Goal: Complete application form: Complete application form

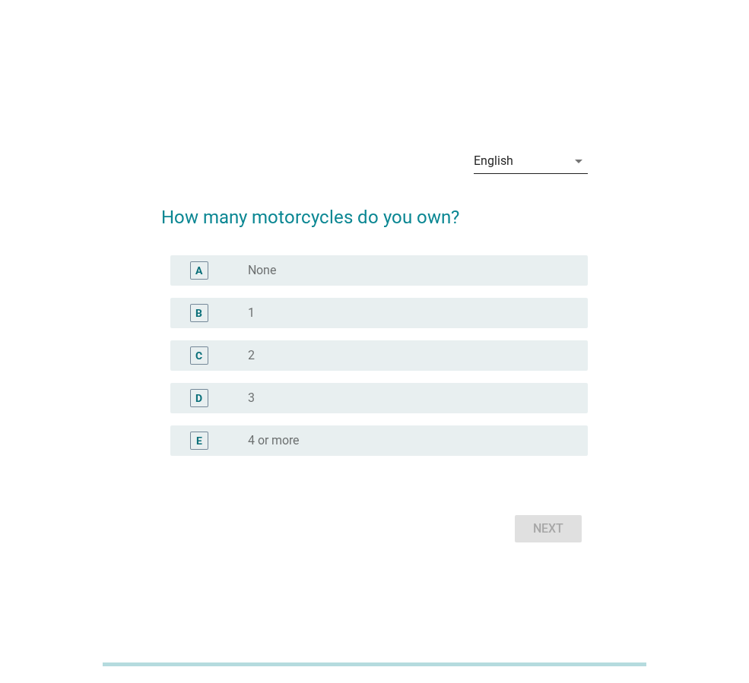
click at [581, 159] on icon "arrow_drop_down" at bounding box center [578, 161] width 18 height 18
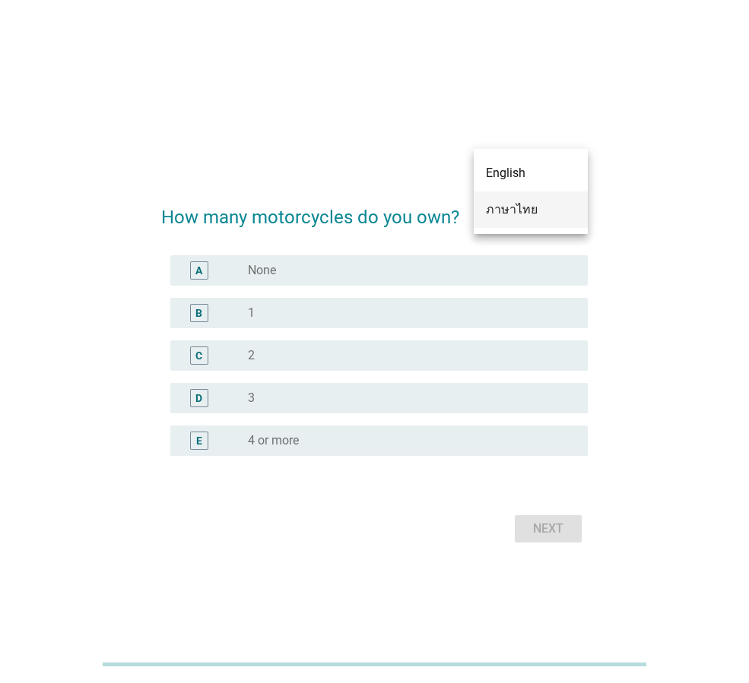
click at [545, 204] on div "ภาษาไทย" at bounding box center [531, 210] width 90 height 18
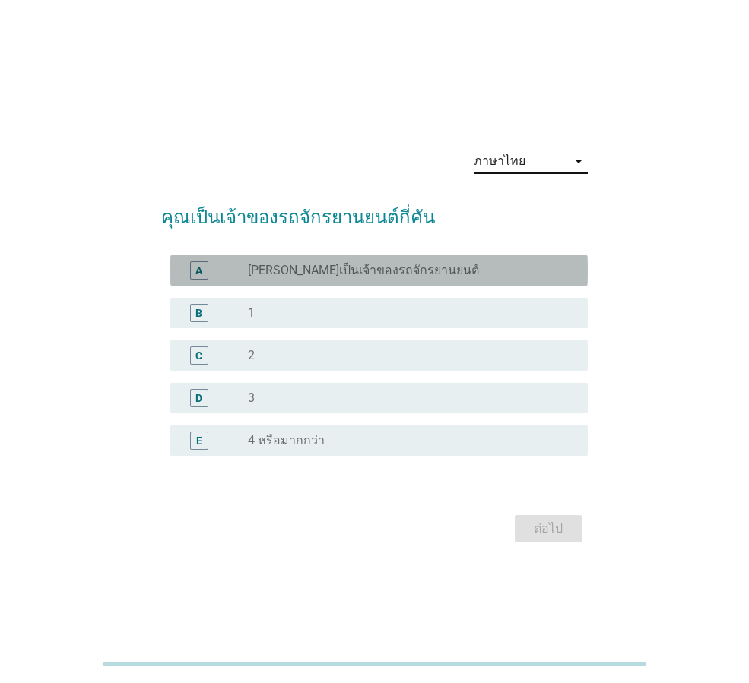
click at [231, 269] on div "A" at bounding box center [214, 270] width 65 height 18
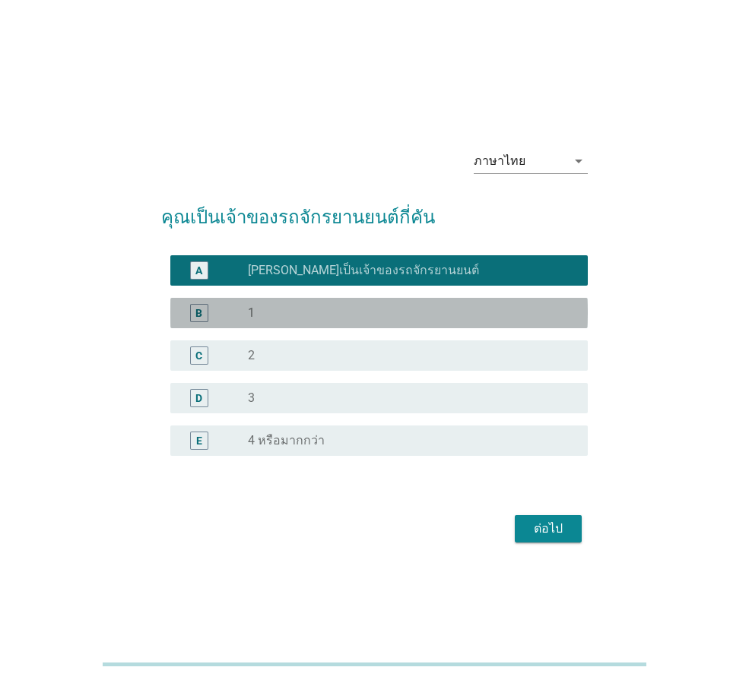
click at [258, 311] on div "radio_button_unchecked 1" at bounding box center [405, 313] width 315 height 15
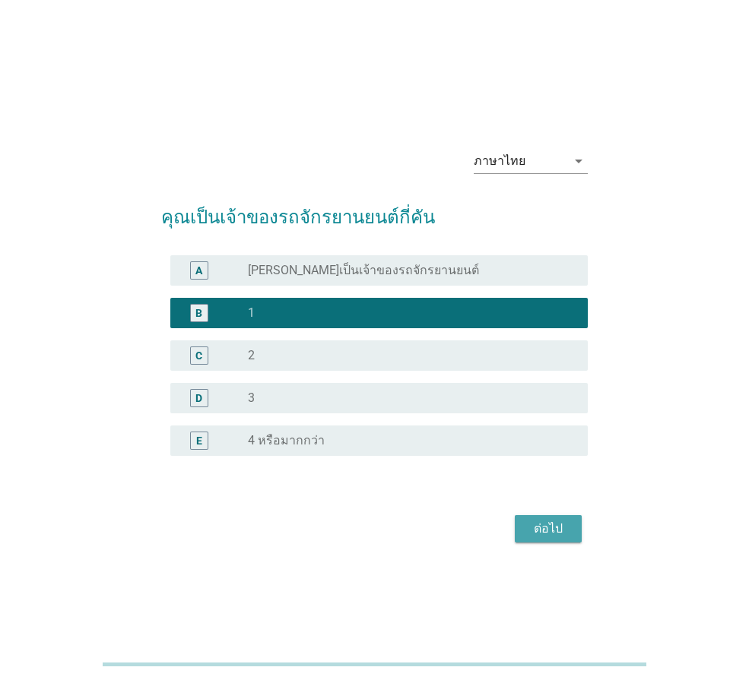
click at [531, 520] on div "ต่อไป" at bounding box center [548, 529] width 43 height 18
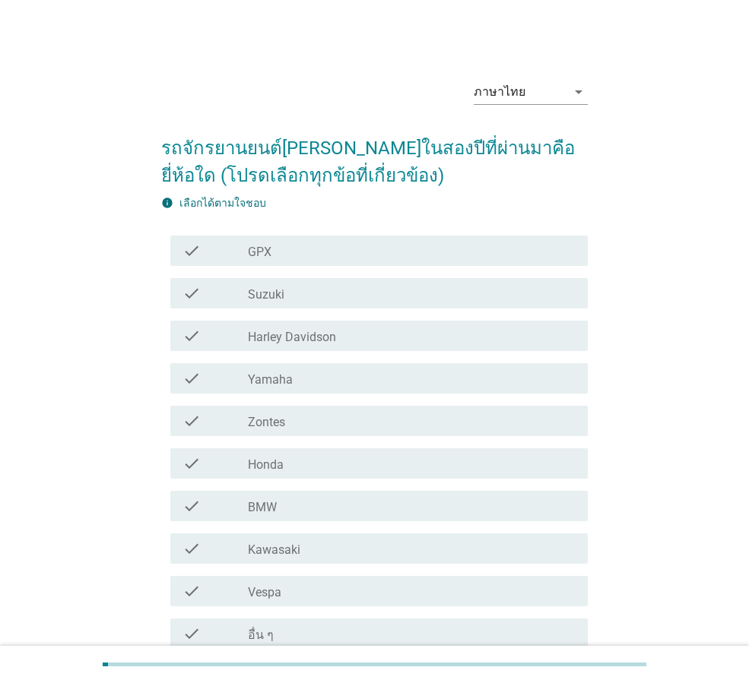
click at [378, 464] on div "check_box_outline_blank Honda" at bounding box center [412, 463] width 328 height 18
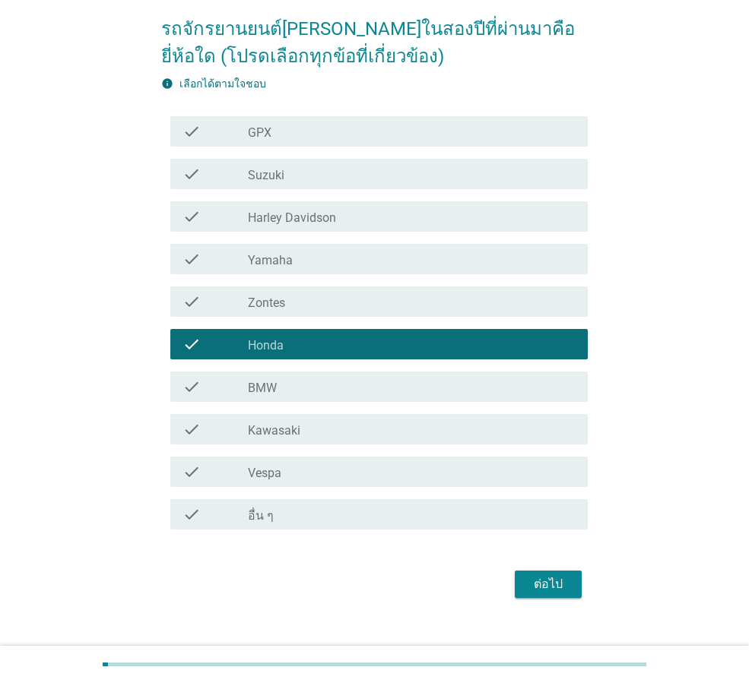
scroll to position [143, 0]
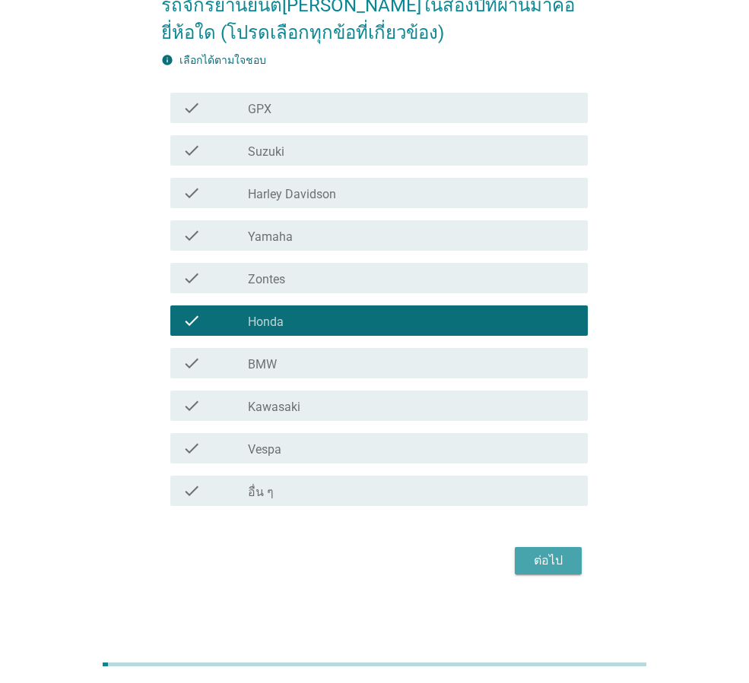
click at [560, 561] on div "ต่อไป" at bounding box center [548, 561] width 43 height 18
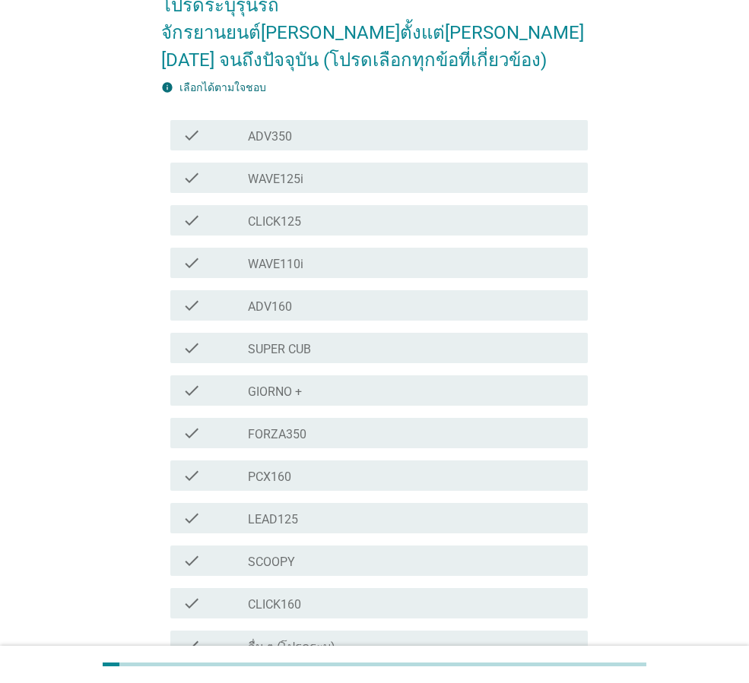
scroll to position [0, 0]
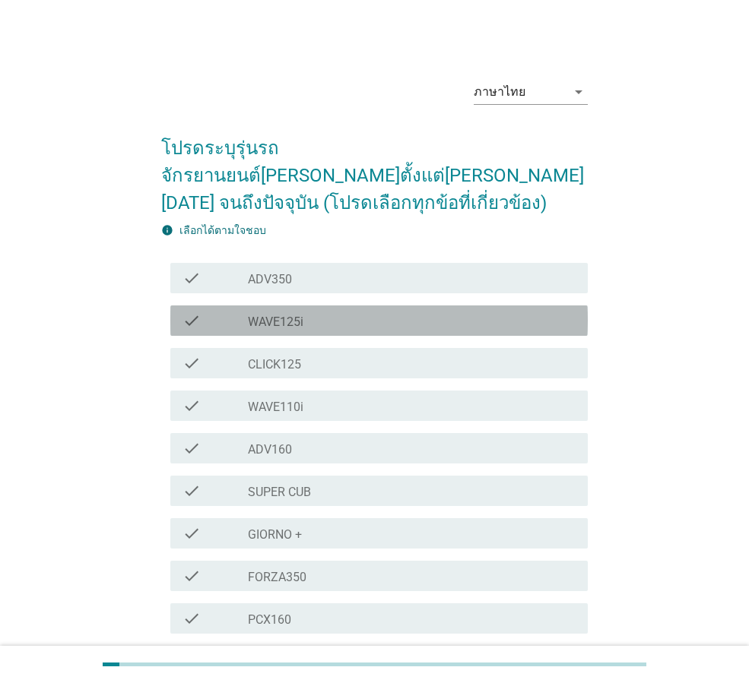
click at [321, 312] on div "check_box_outline_blank WAVE125i" at bounding box center [412, 321] width 328 height 18
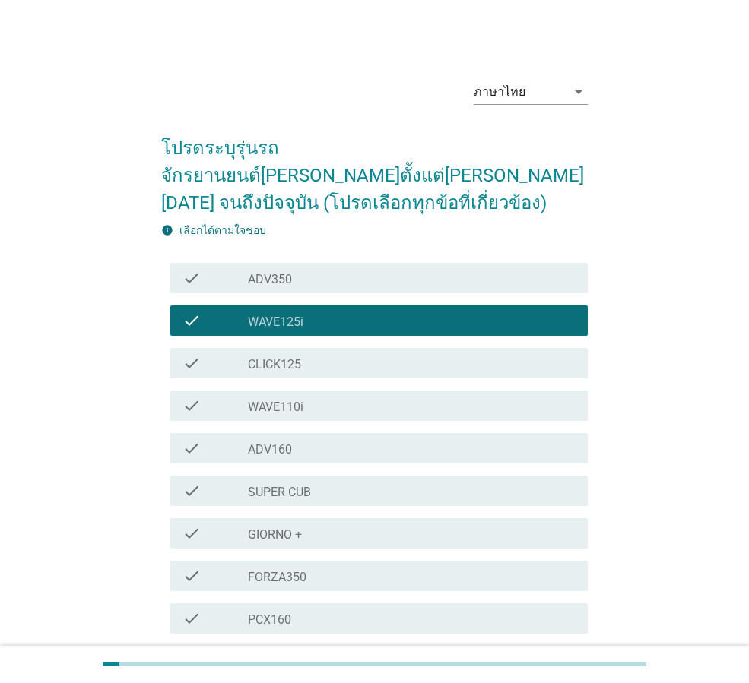
scroll to position [228, 0]
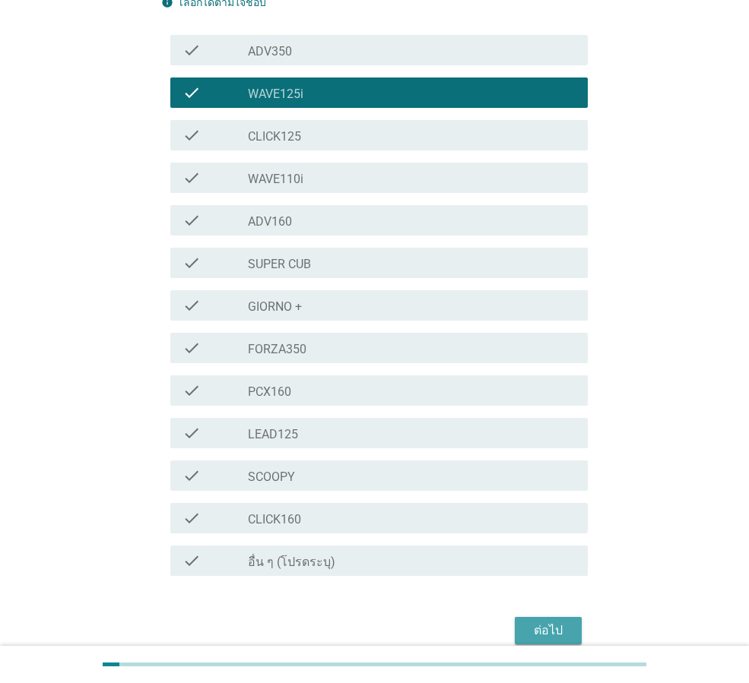
click at [566, 622] on div "ต่อไป" at bounding box center [548, 631] width 43 height 18
